Goal: Task Accomplishment & Management: Complete application form

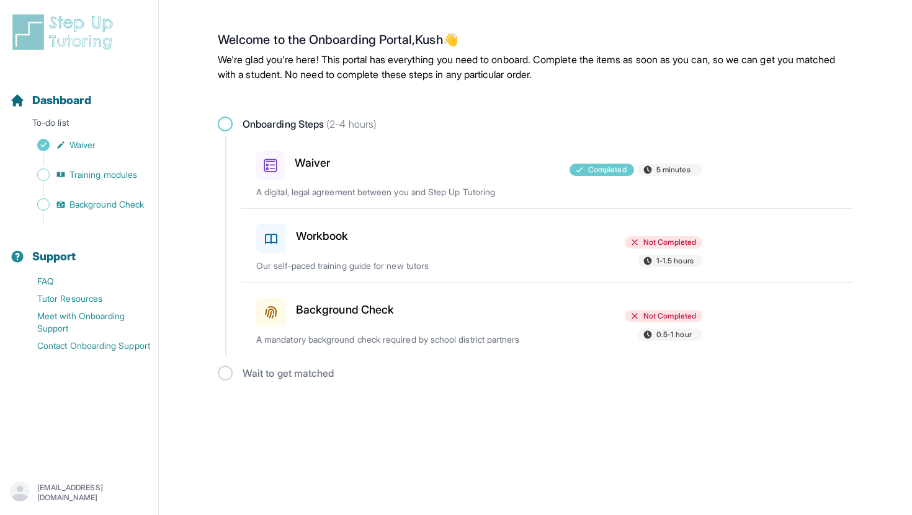
click at [503, 176] on div at bounding box center [479, 162] width 145 height 33
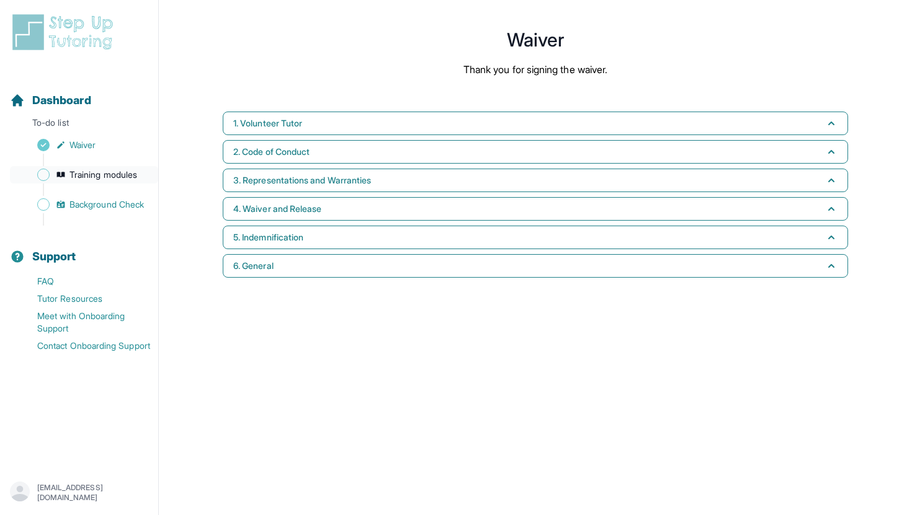
click at [81, 178] on span "Training modules" at bounding box center [103, 175] width 68 height 12
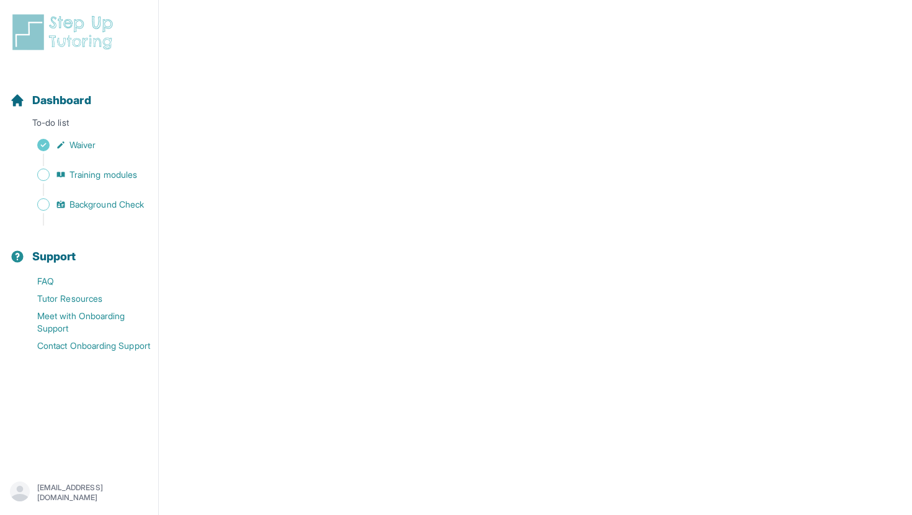
scroll to position [430, 0]
click at [117, 266] on div "Support" at bounding box center [79, 256] width 148 height 27
click at [128, 201] on span "Background Check" at bounding box center [106, 205] width 74 height 12
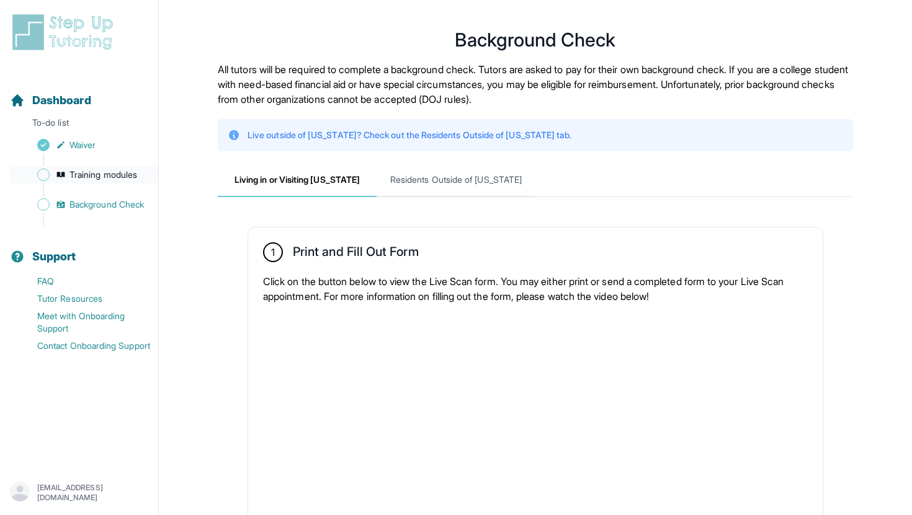
click at [120, 172] on span "Training modules" at bounding box center [103, 175] width 68 height 12
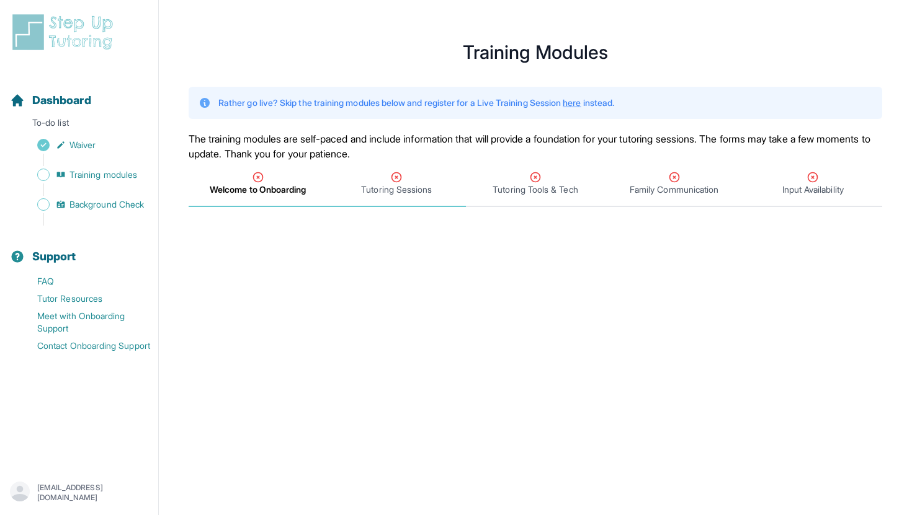
click at [397, 194] on span "Tutoring Sessions" at bounding box center [396, 190] width 71 height 12
click at [288, 184] on span "Welcome to Onboarding" at bounding box center [257, 190] width 95 height 12
click at [386, 186] on span "Tutoring Sessions" at bounding box center [396, 190] width 71 height 12
click at [116, 207] on span "Background Check" at bounding box center [106, 205] width 74 height 12
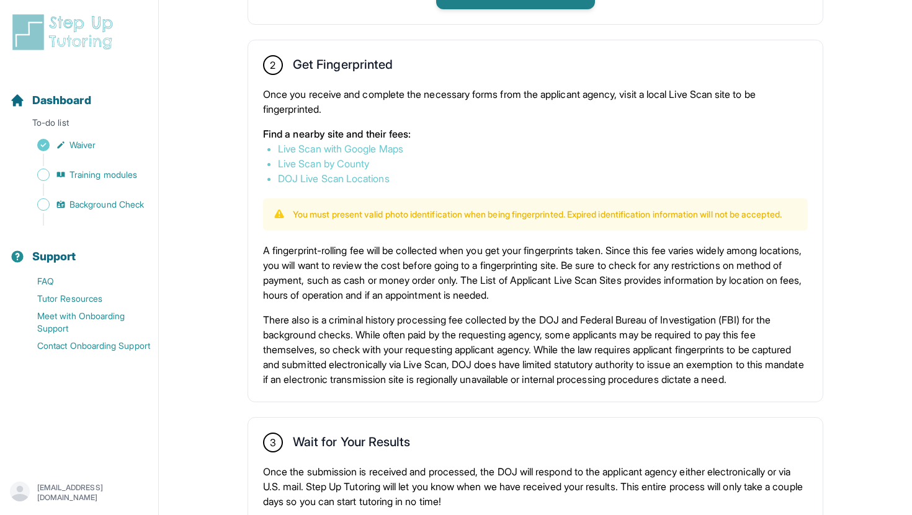
scroll to position [658, 0]
